Goal: Task Accomplishment & Management: Use online tool/utility

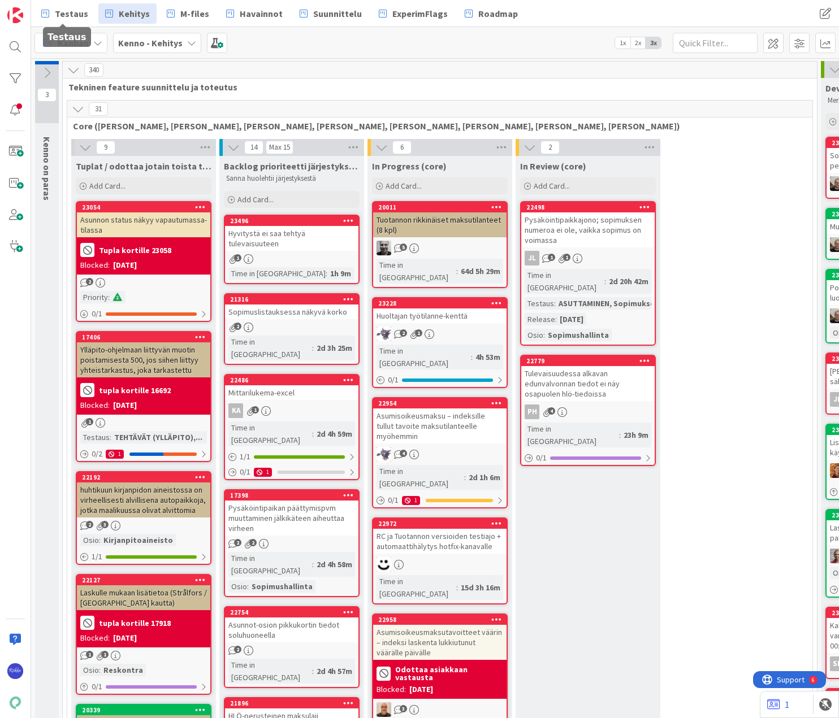
click at [62, 12] on span "Testaus" at bounding box center [71, 14] width 33 height 14
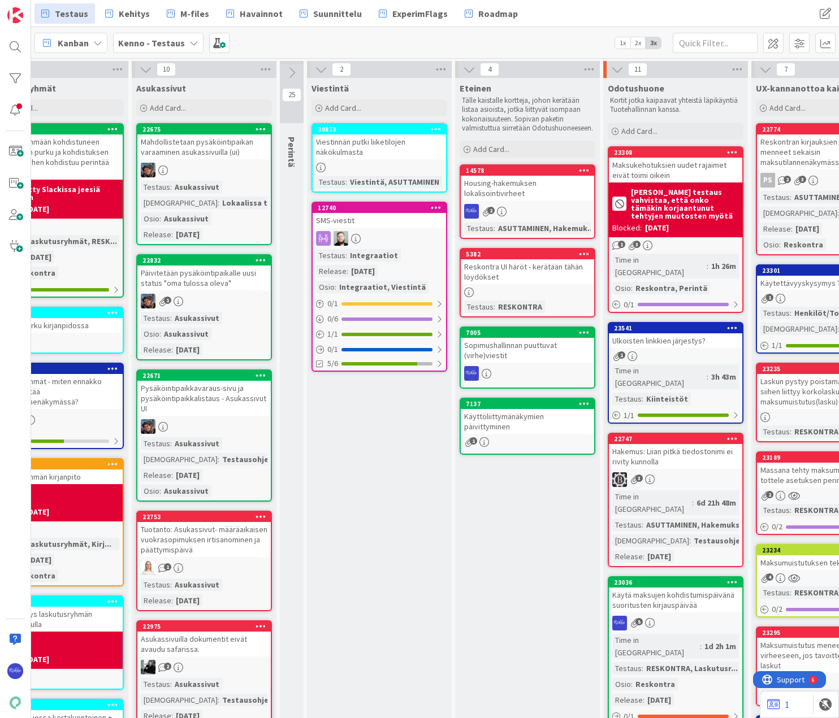
scroll to position [0, 239]
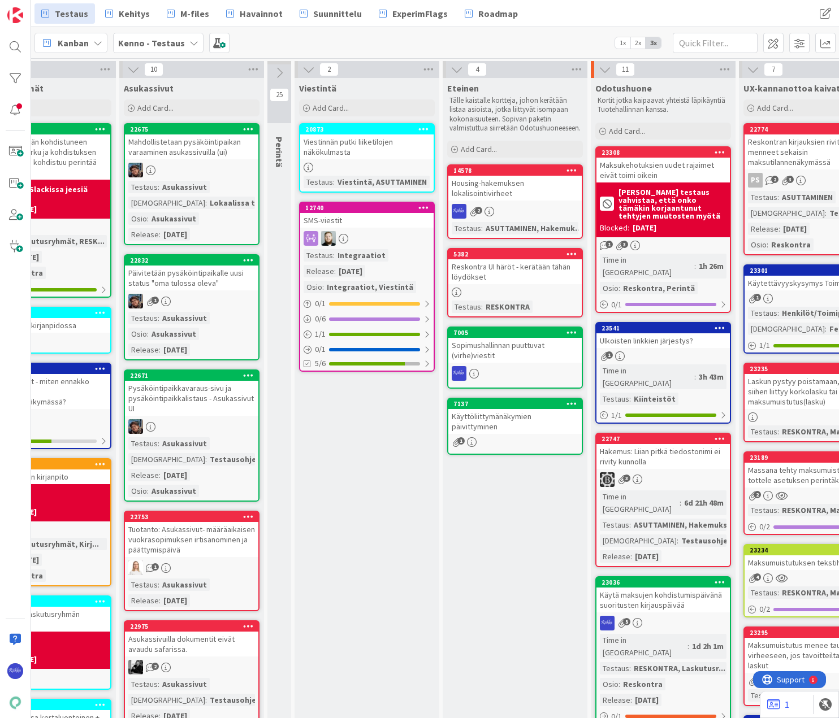
click at [515, 282] on div "Reskontra UI häröt - kerätään tähän löydökset" at bounding box center [514, 271] width 133 height 25
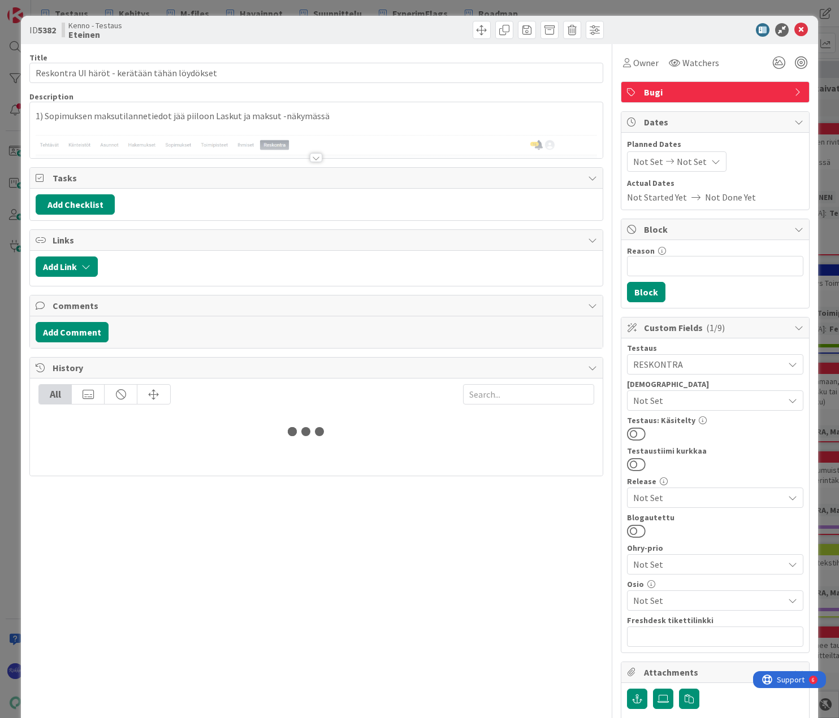
drag, startPoint x: 313, startPoint y: 155, endPoint x: 332, endPoint y: 164, distance: 21.0
click at [313, 155] on div at bounding box center [316, 157] width 12 height 9
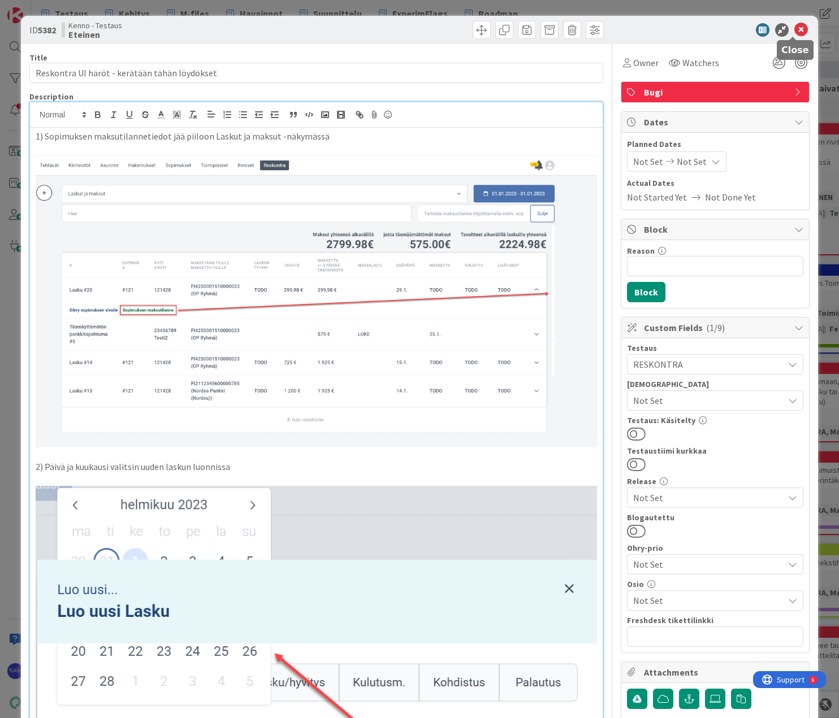
click at [770, 28] on icon at bounding box center [801, 30] width 14 height 14
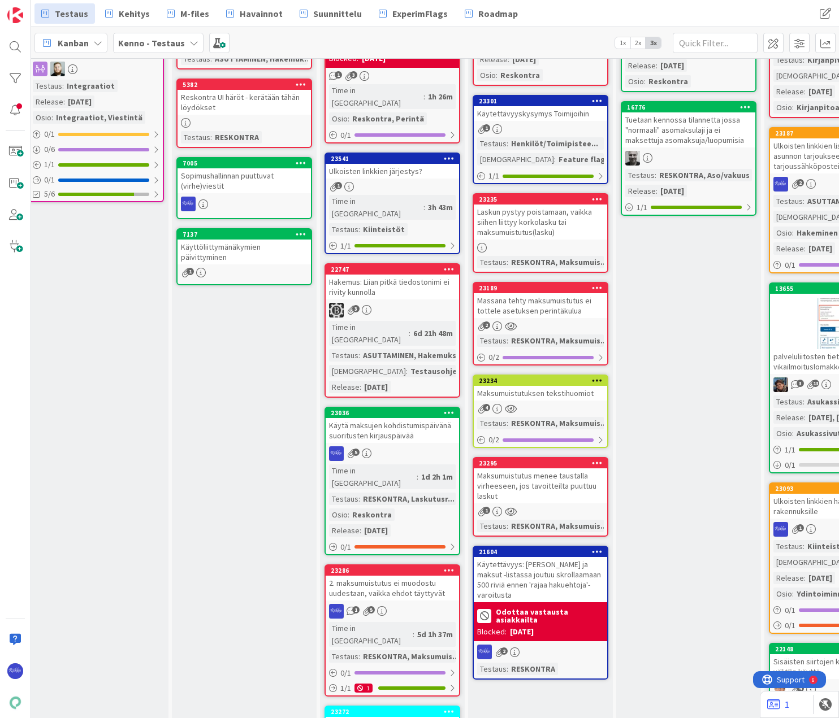
scroll to position [0, 510]
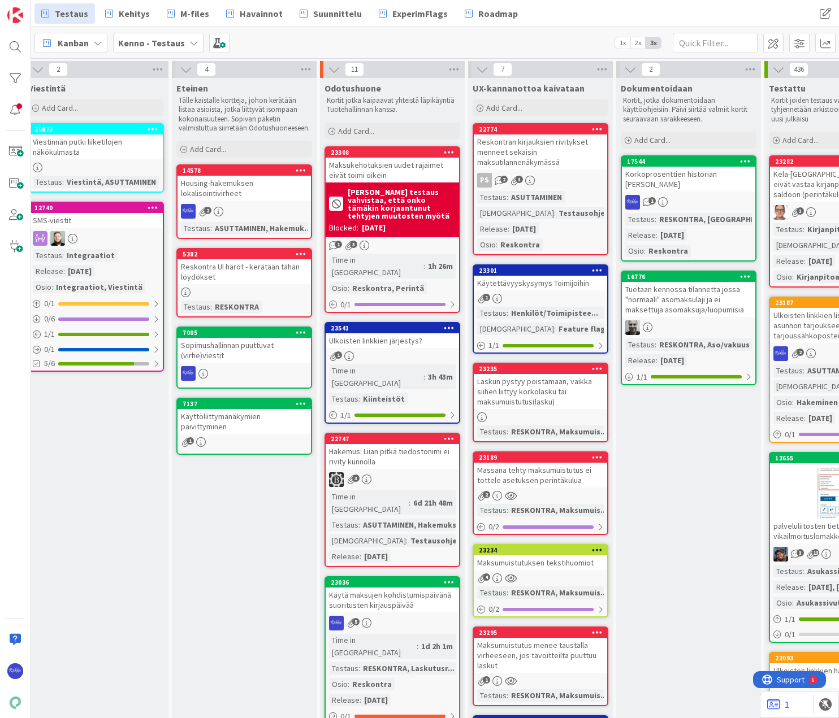
click at [256, 284] on div "Reskontra UI häröt - kerätään tähän löydökset" at bounding box center [243, 271] width 133 height 25
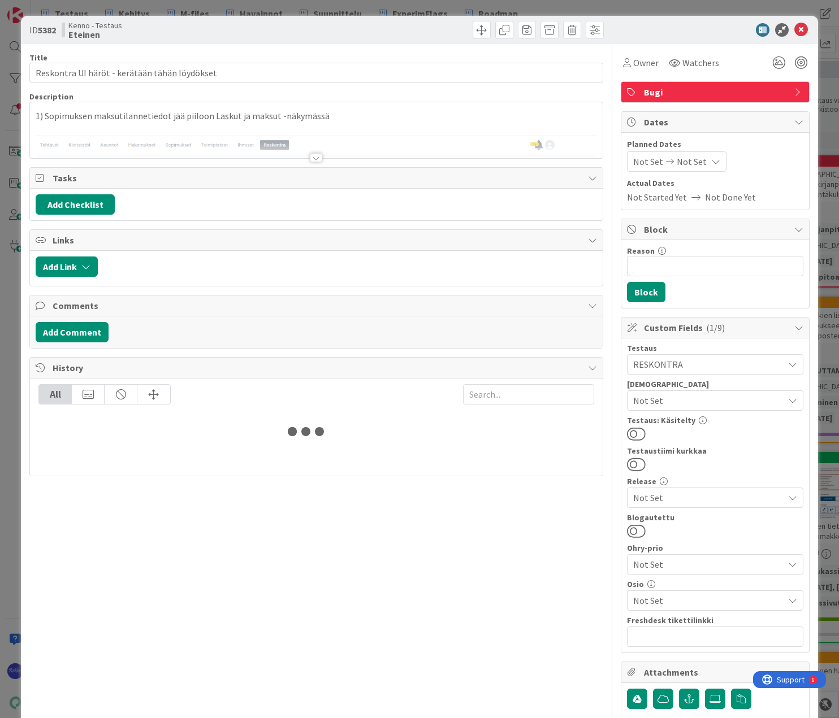
click at [635, 68] on span "Owner" at bounding box center [645, 63] width 25 height 14
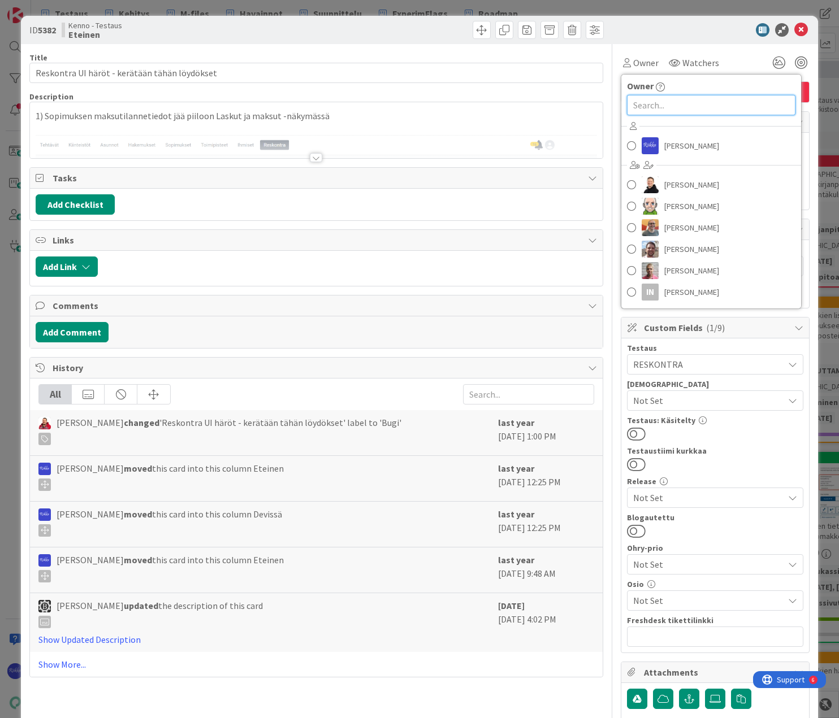
click at [644, 102] on input "text" at bounding box center [711, 105] width 168 height 20
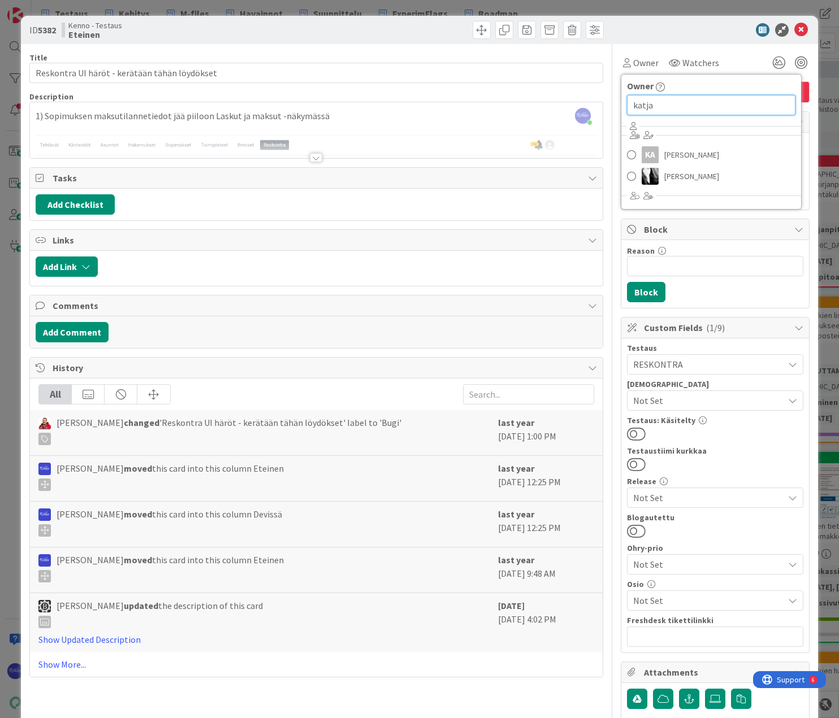
type input "katja"
click at [725, 155] on link "KA Katja Alhonen" at bounding box center [711, 154] width 180 height 21
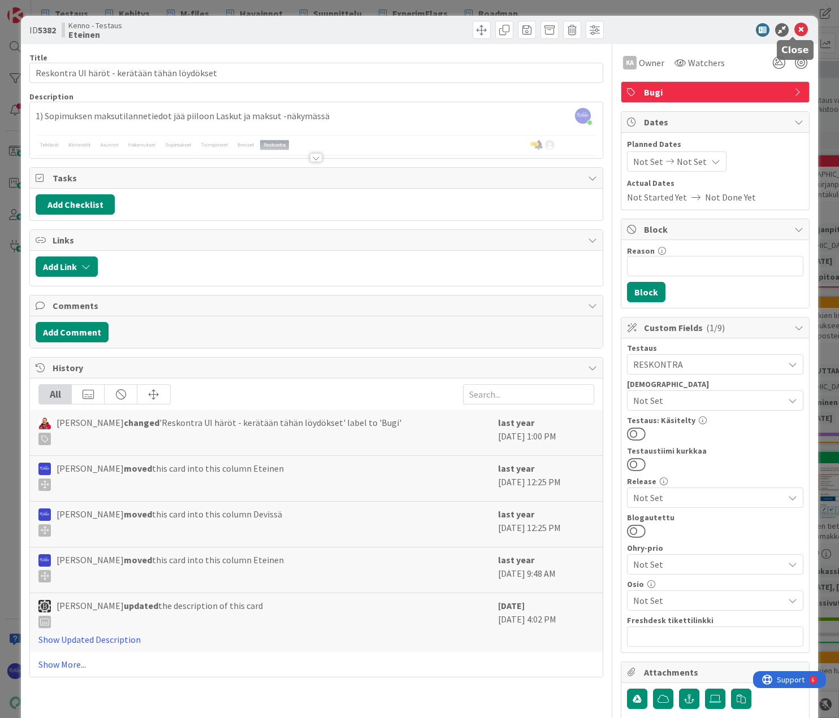
click at [770, 32] on icon at bounding box center [801, 30] width 14 height 14
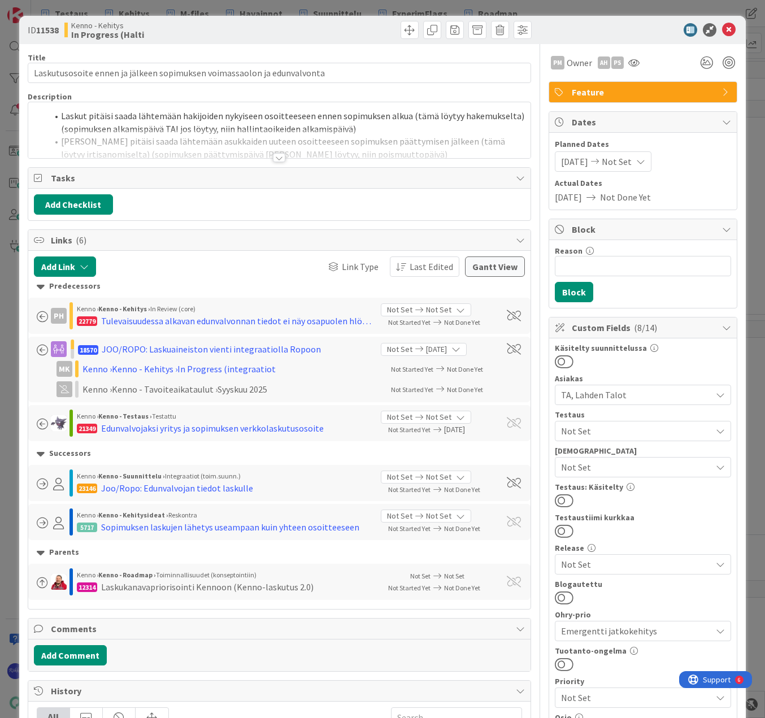
click at [274, 155] on div at bounding box center [279, 157] width 12 height 9
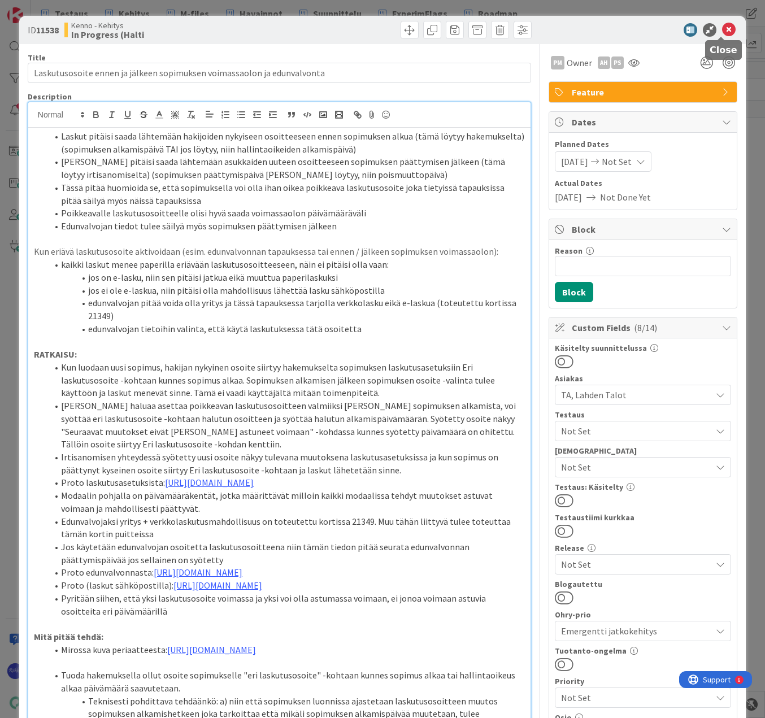
click at [725, 30] on icon at bounding box center [729, 30] width 14 height 14
